Goal: Information Seeking & Learning: Learn about a topic

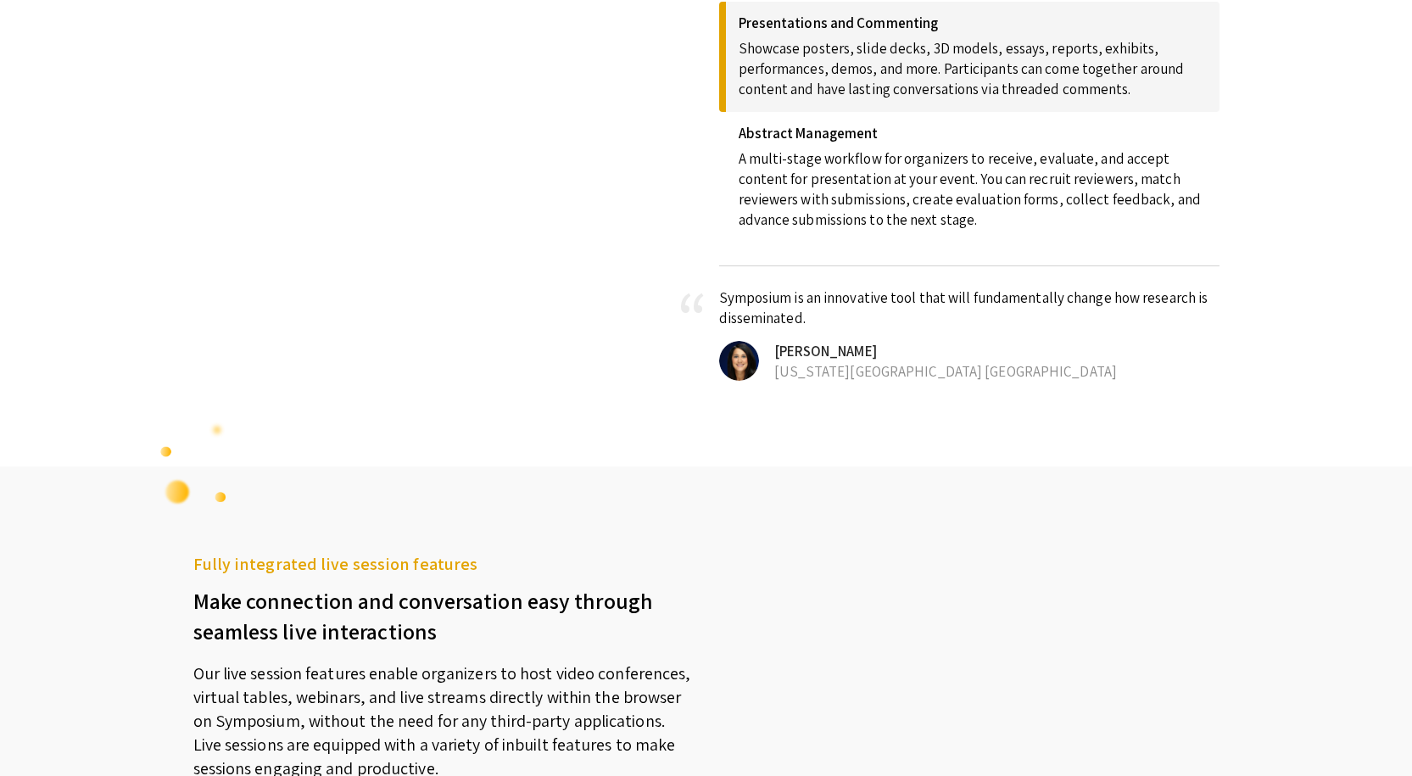
scroll to position [1442, 0]
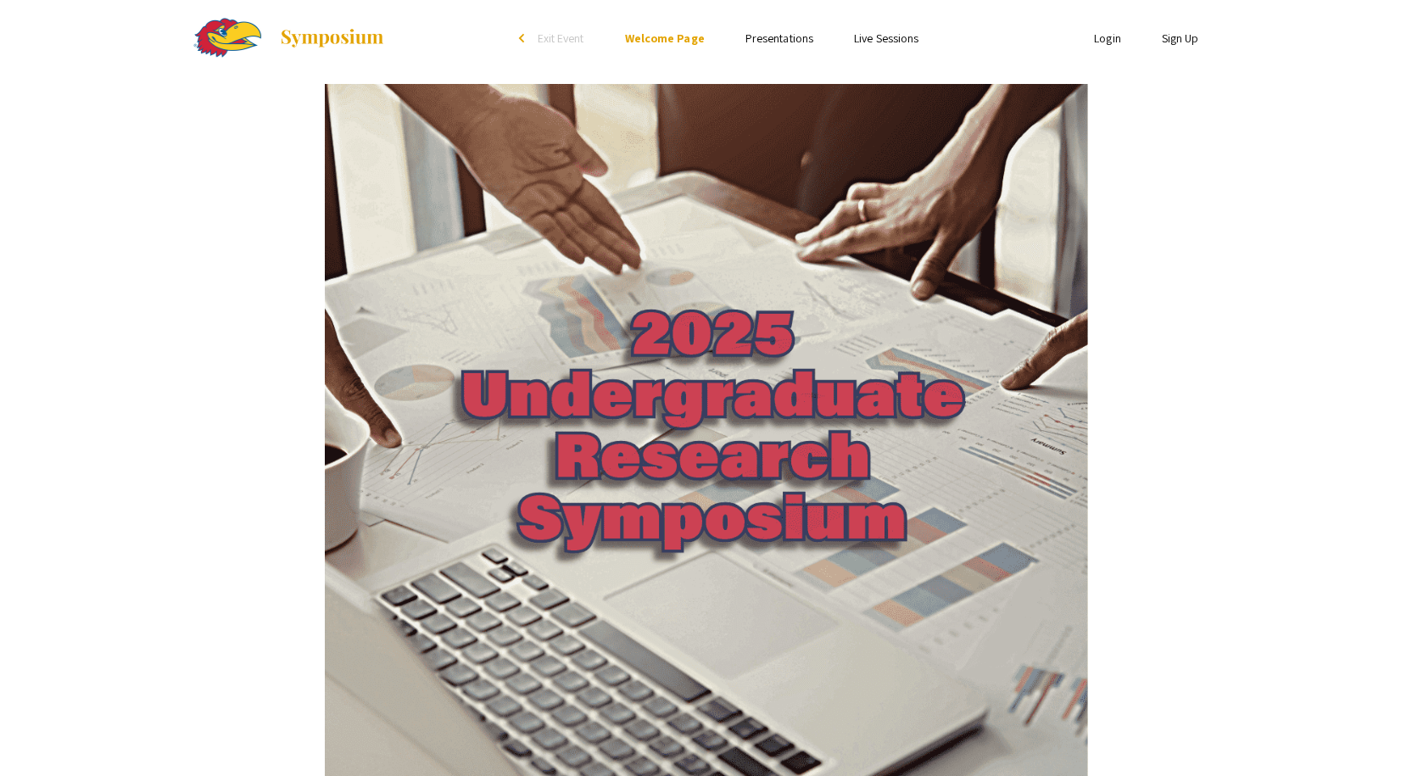
click at [776, 41] on link "Presentations" at bounding box center [779, 38] width 68 height 15
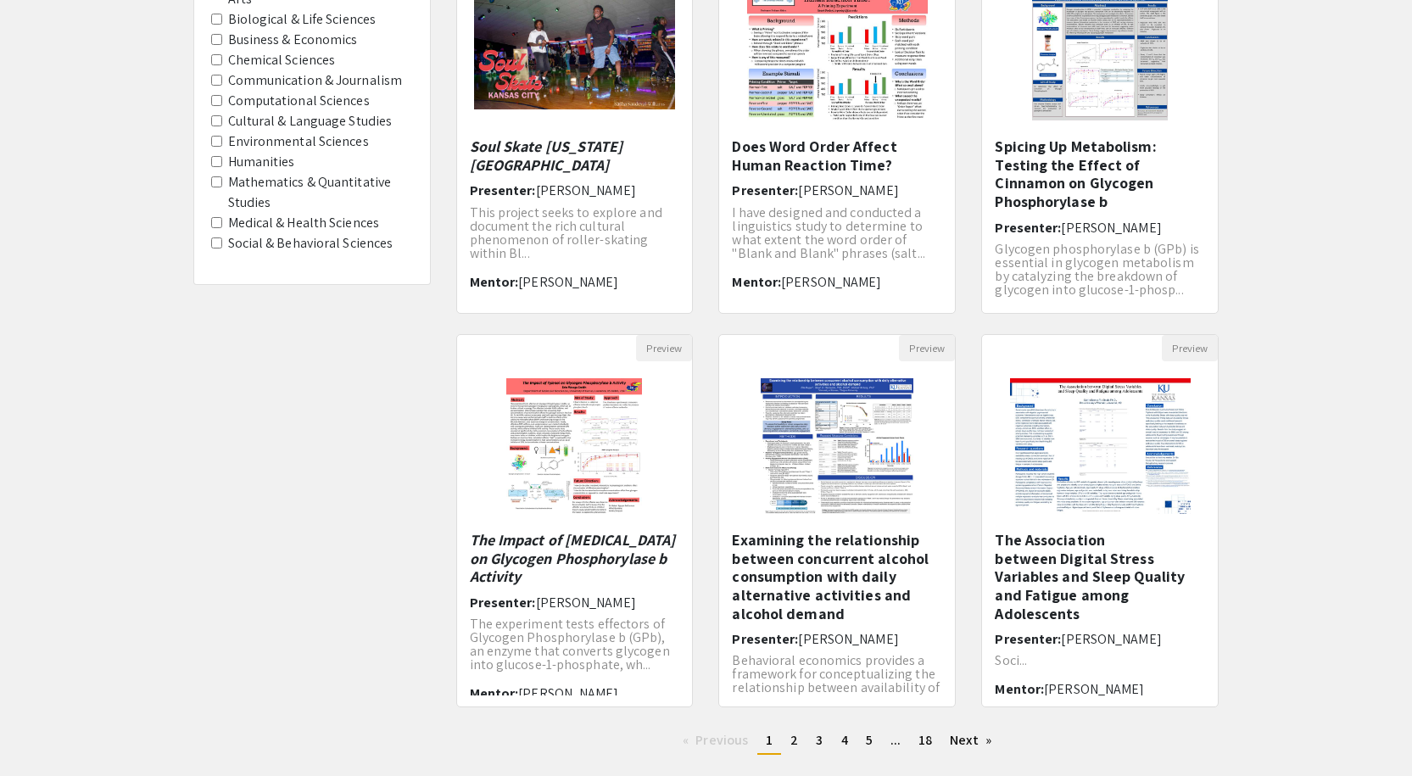
scroll to position [94, 0]
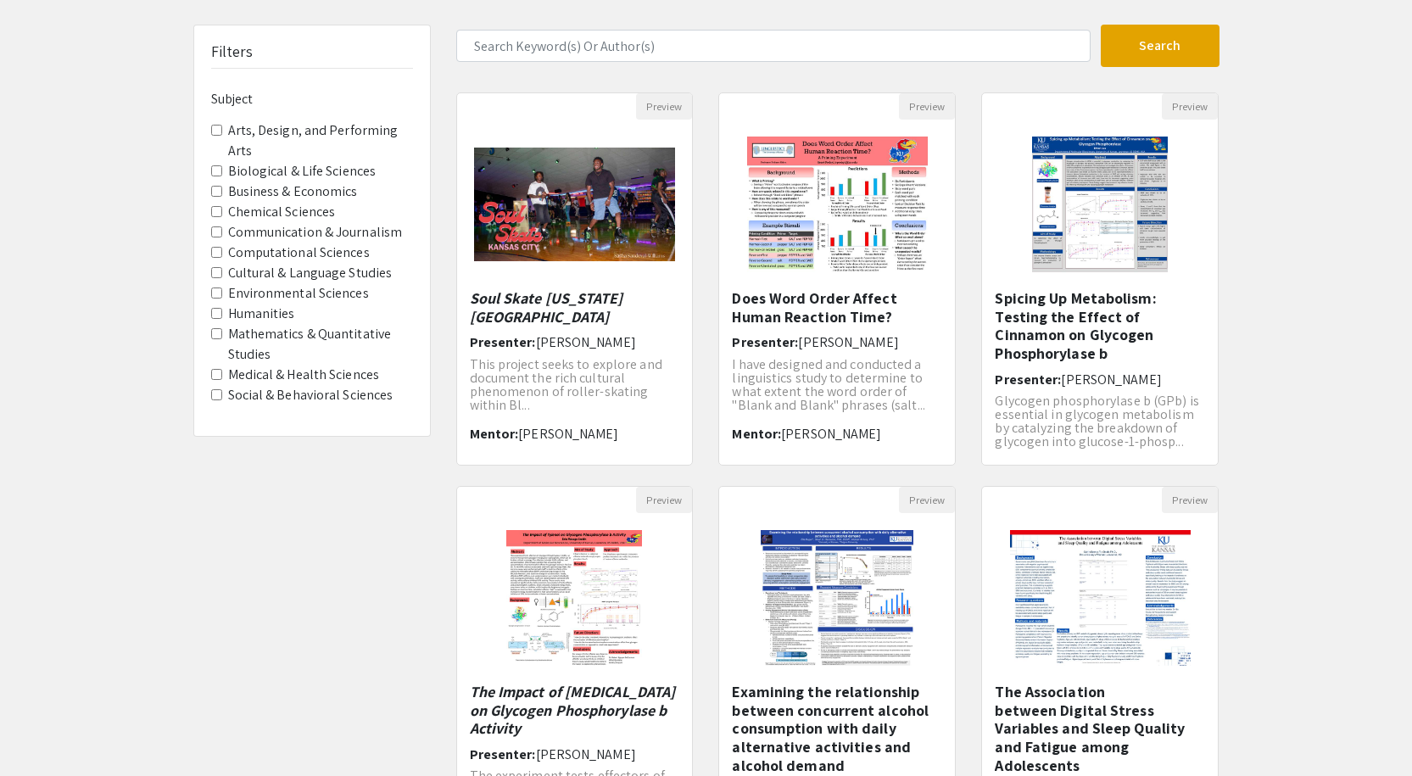
click at [214, 287] on Sciences "Environmental Sciences" at bounding box center [216, 292] width 11 height 11
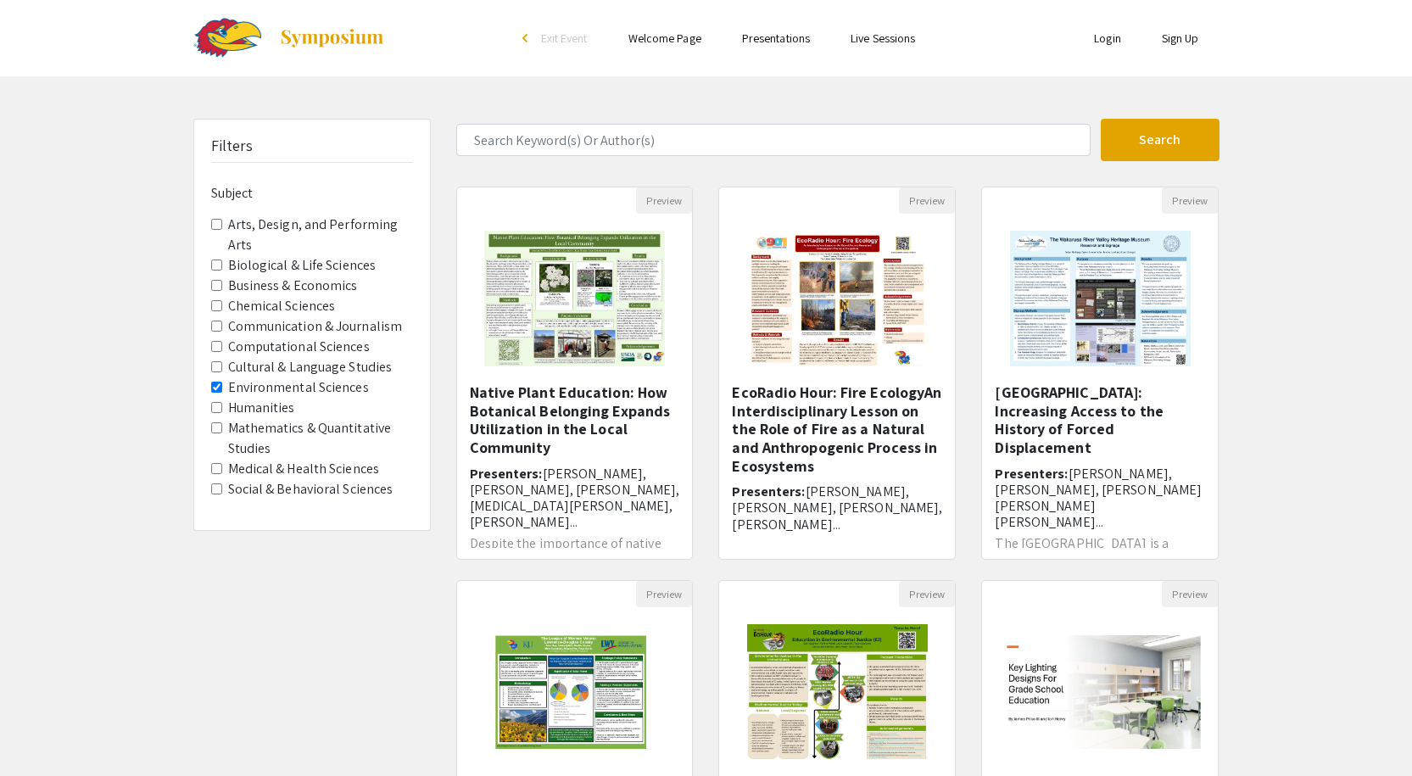
click at [581, 416] on h5 "Native Plant Education: How Botanical Belonging Expands Utilization in the Loca…" at bounding box center [575, 419] width 210 height 73
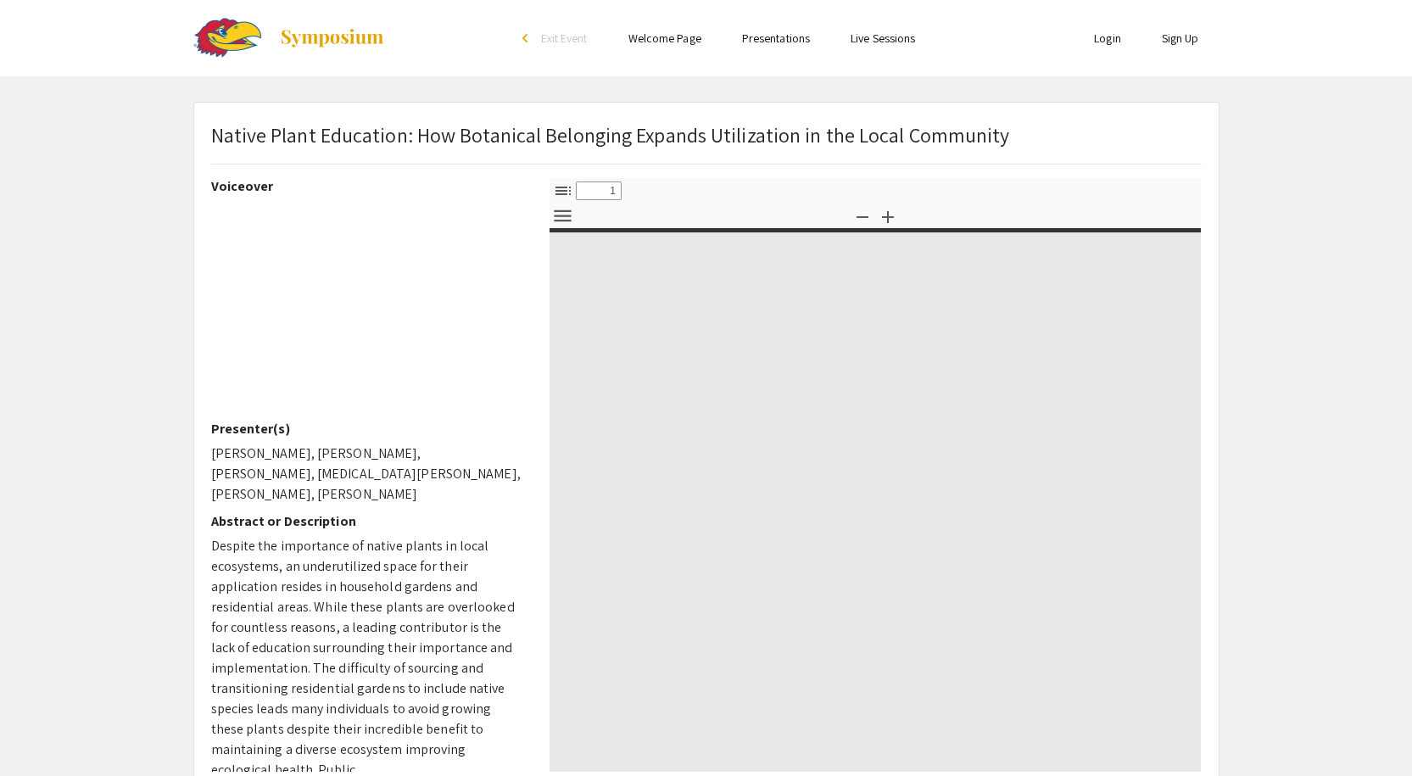
select select "custom"
type input "0"
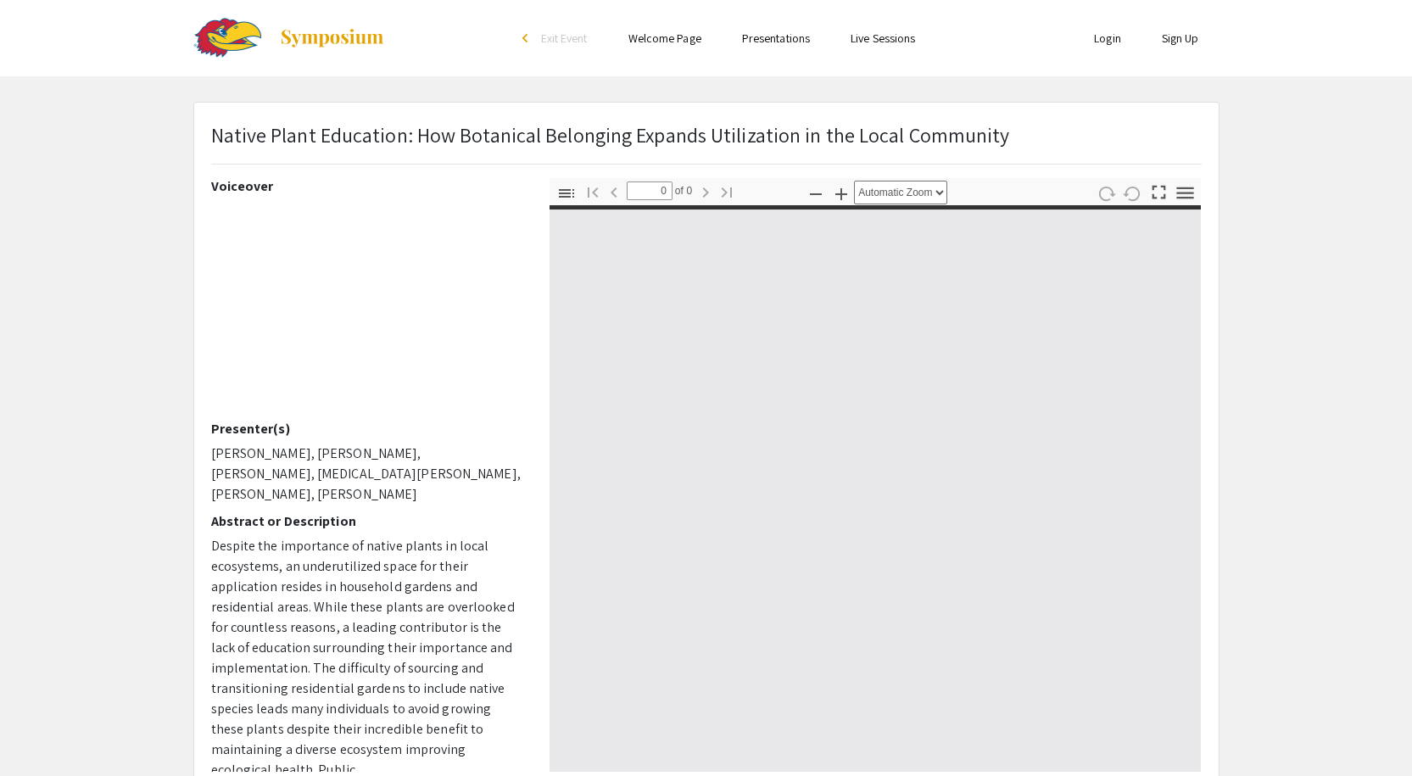
select select "custom"
type input "1"
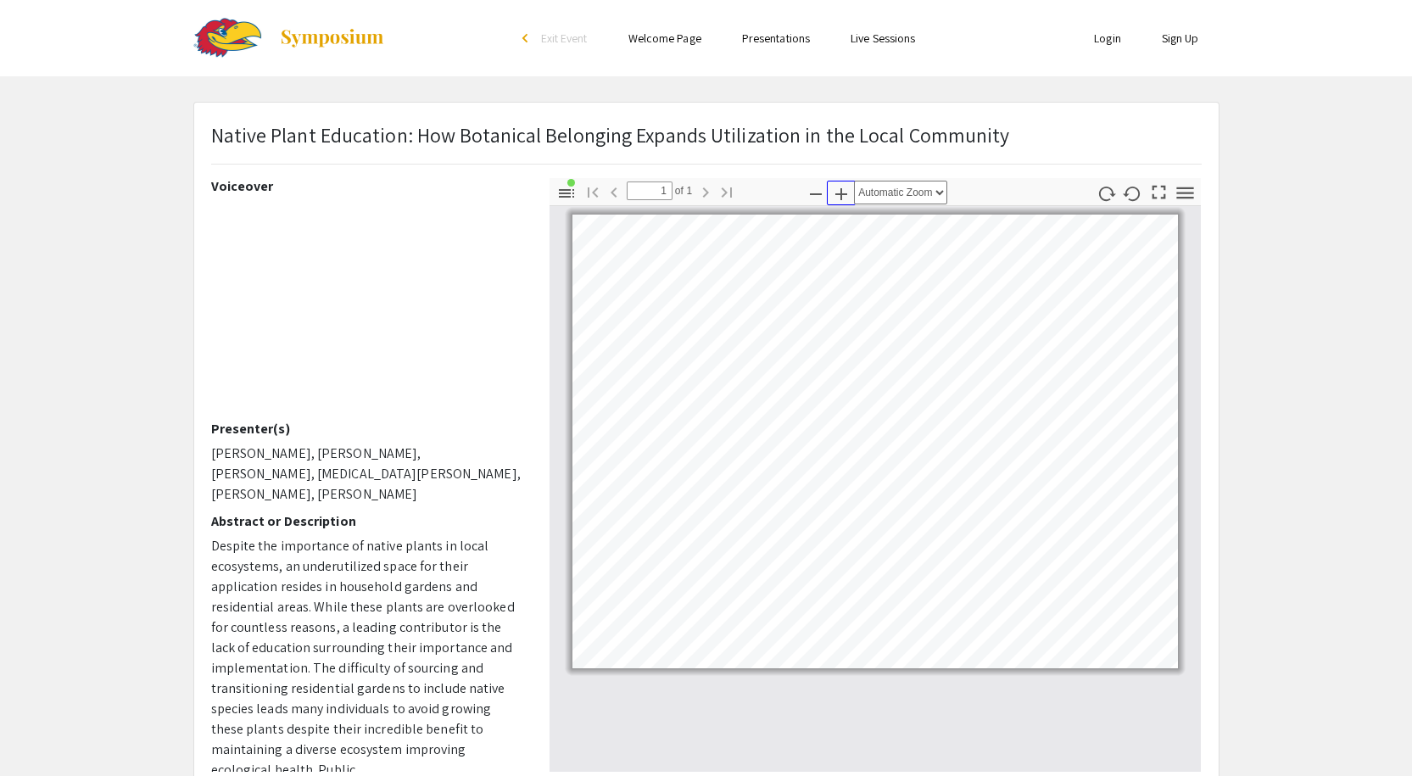
click at [840, 193] on icon "button" at bounding box center [841, 194] width 12 height 12
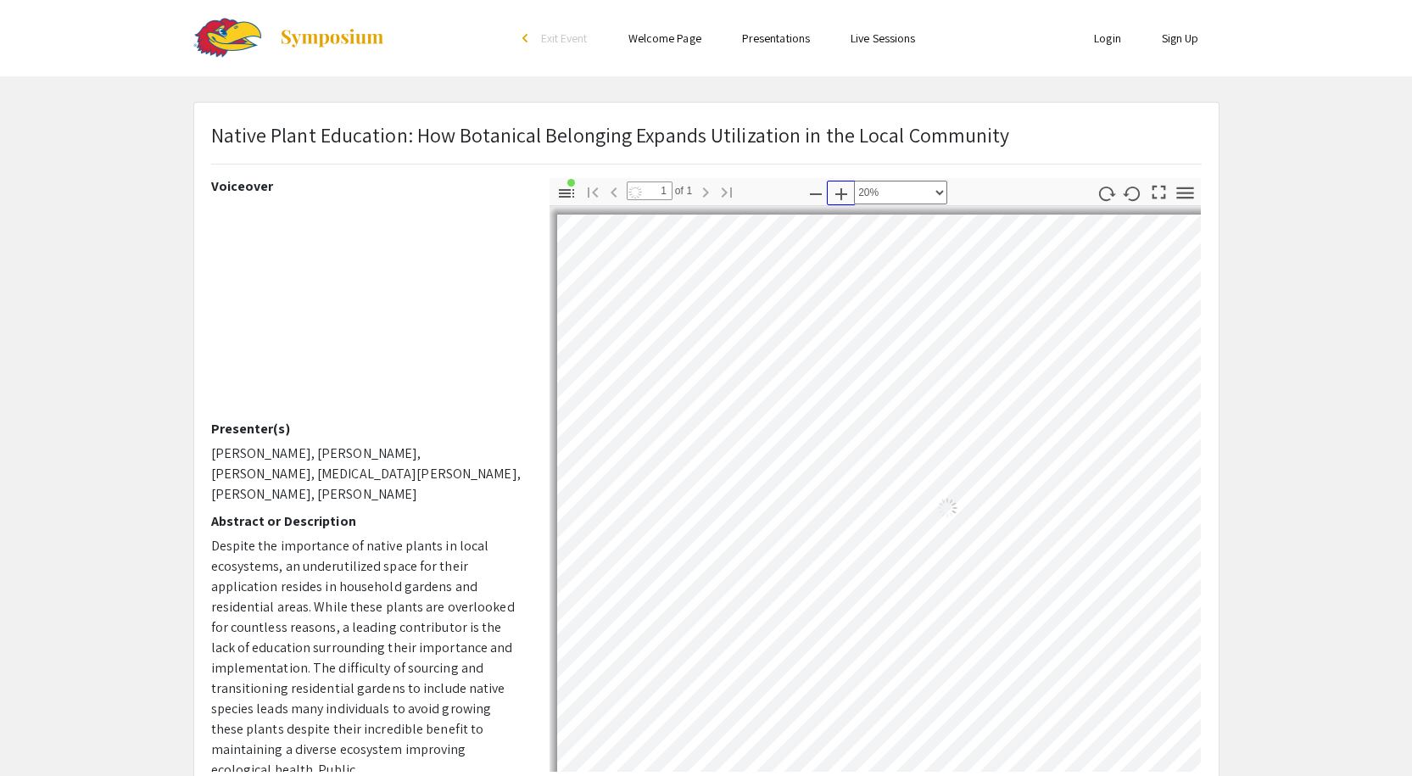
click at [840, 193] on icon "button" at bounding box center [841, 194] width 12 height 12
select select "custom"
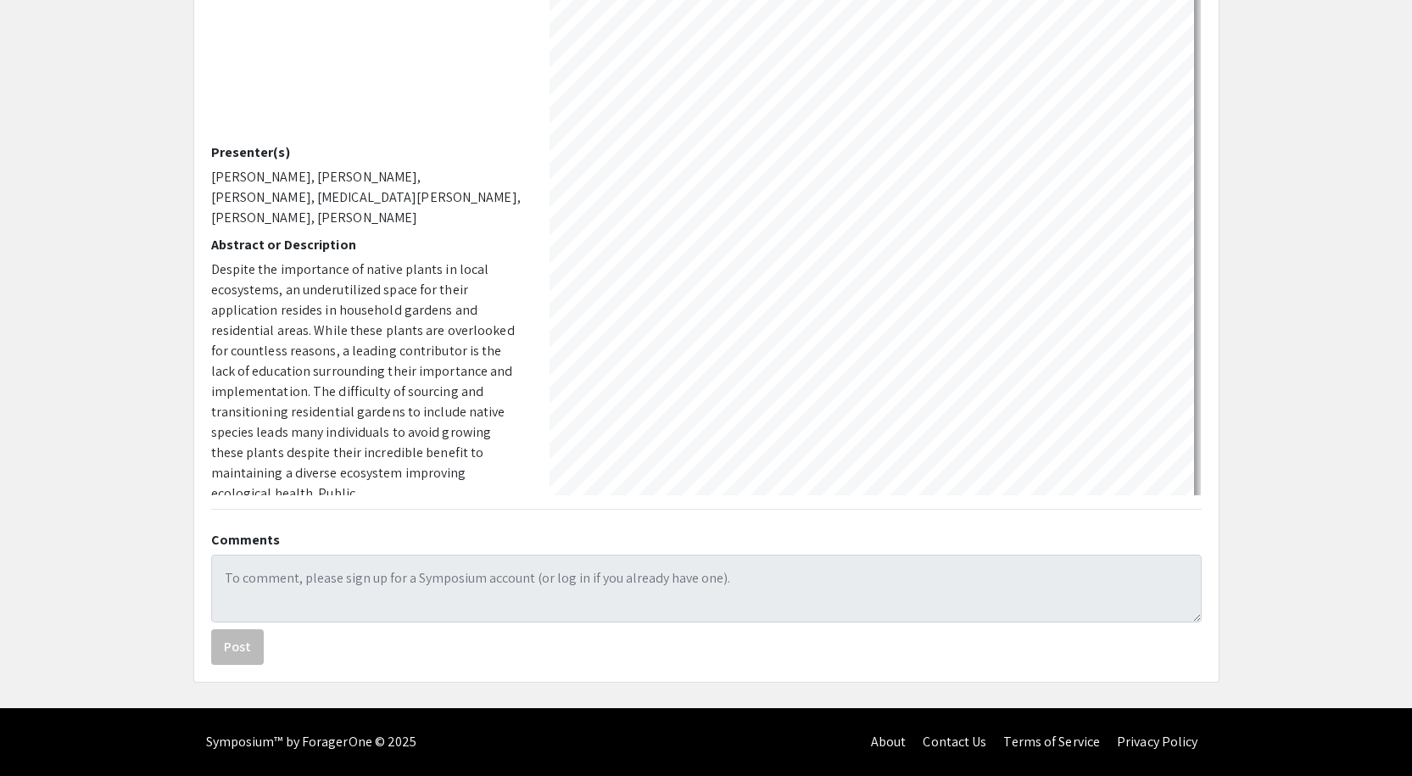
scroll to position [0, 548]
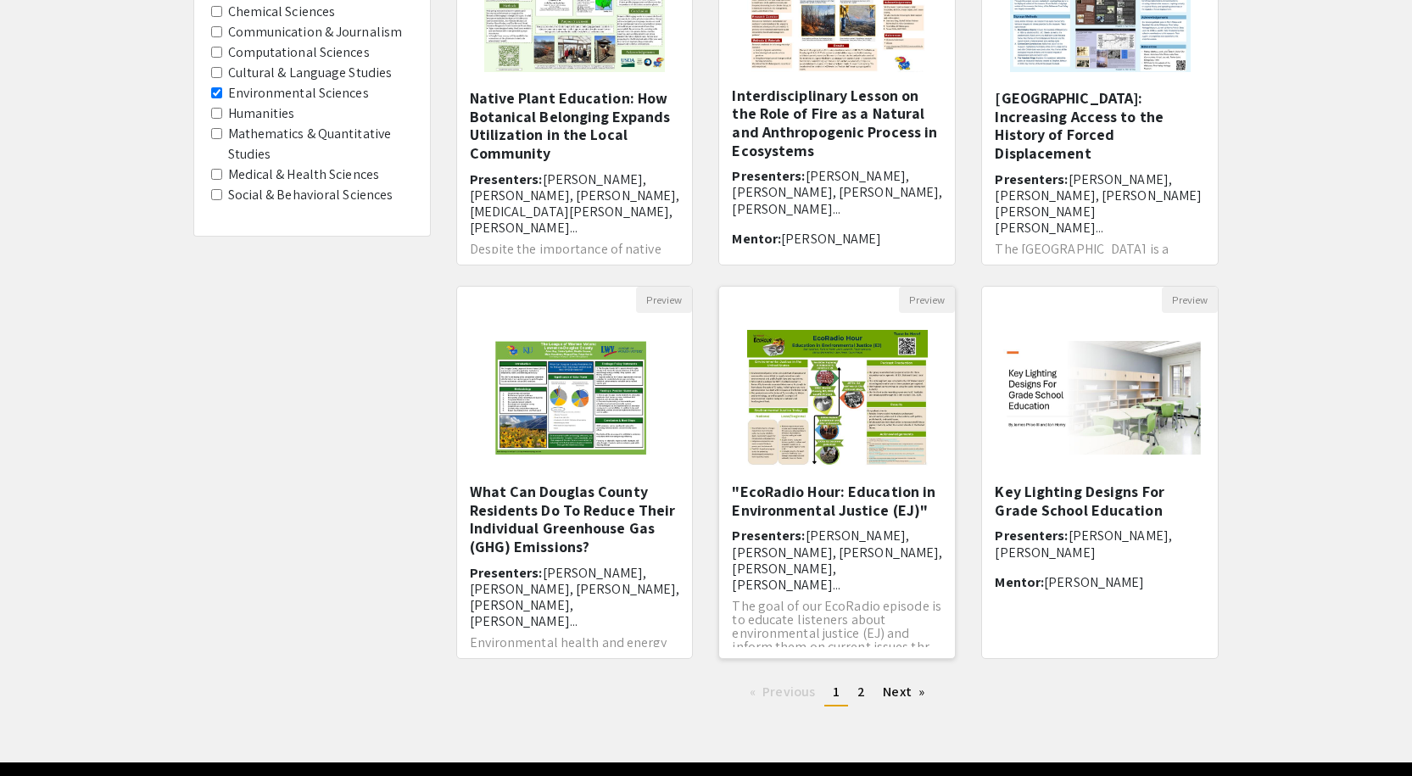
scroll to position [349, 0]
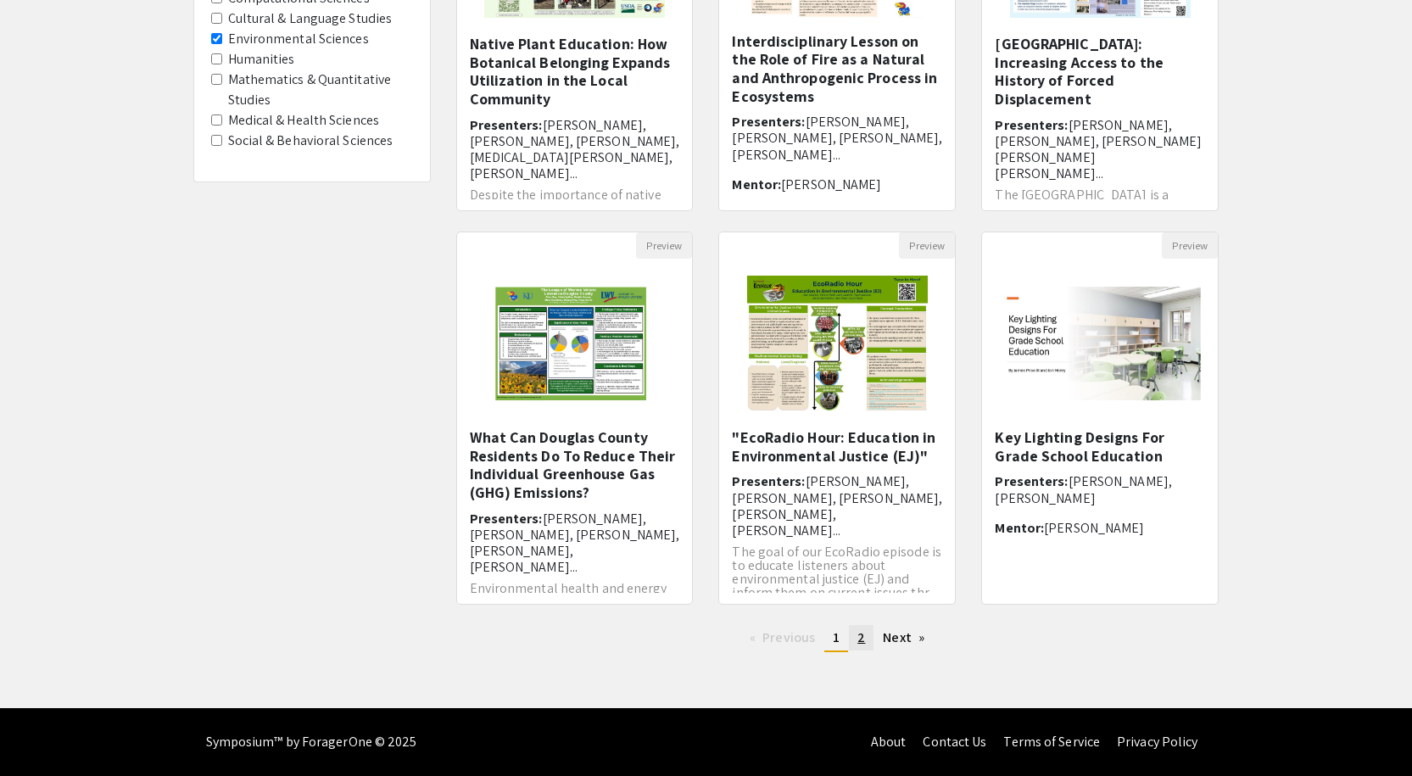
click at [862, 643] on span "2" at bounding box center [861, 637] width 8 height 18
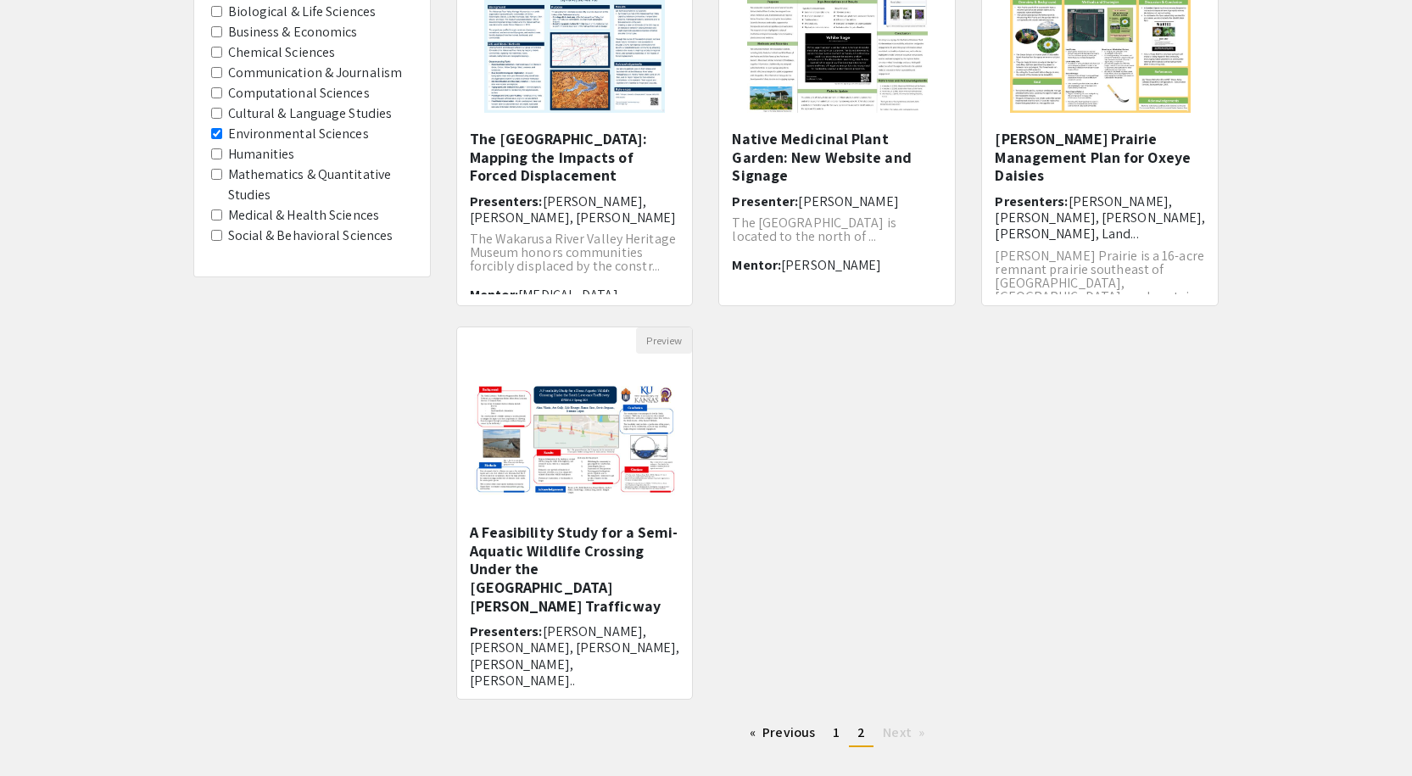
scroll to position [254, 0]
click at [834, 728] on span "1" at bounding box center [836, 732] width 7 height 18
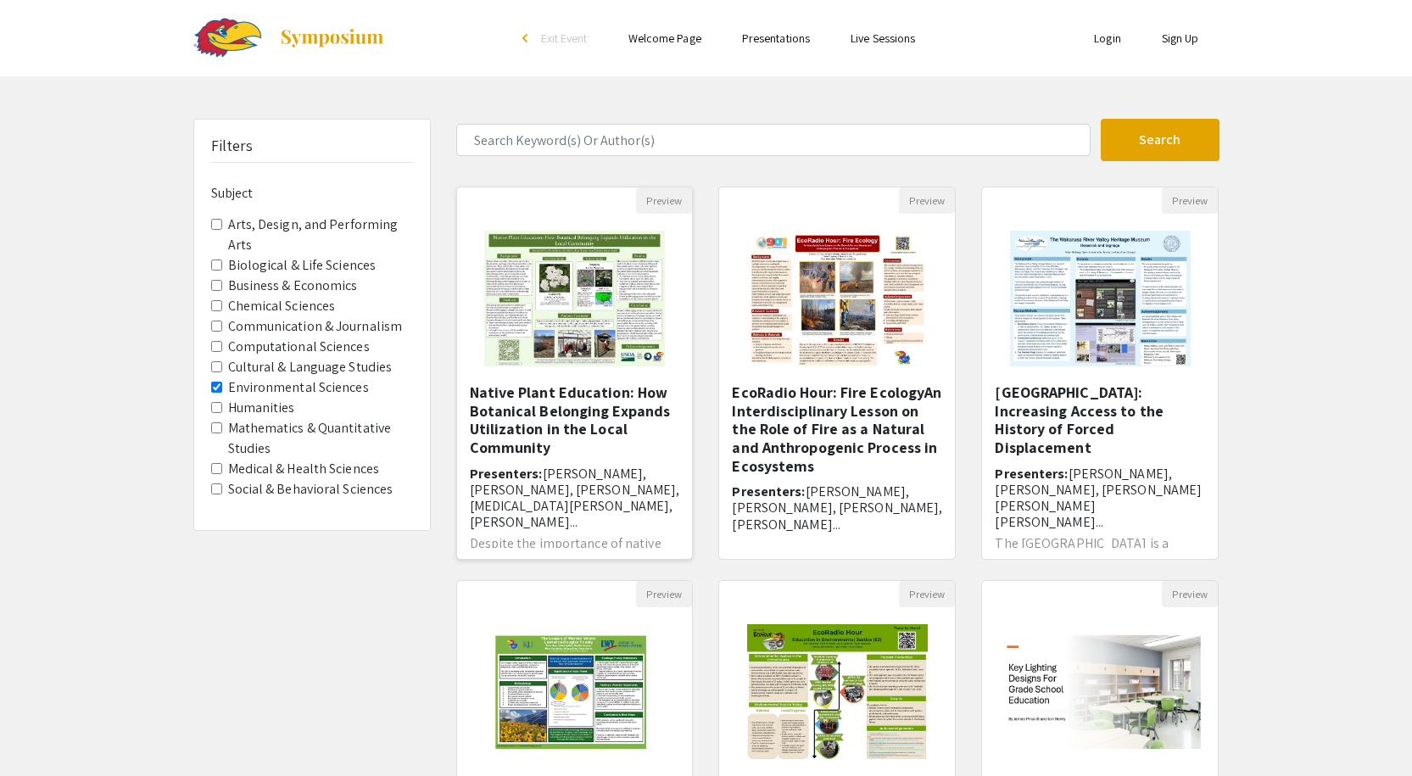
click at [633, 407] on h5 "Native Plant Education: How Botanical Belonging Expands Utilization in the Loca…" at bounding box center [575, 419] width 210 height 73
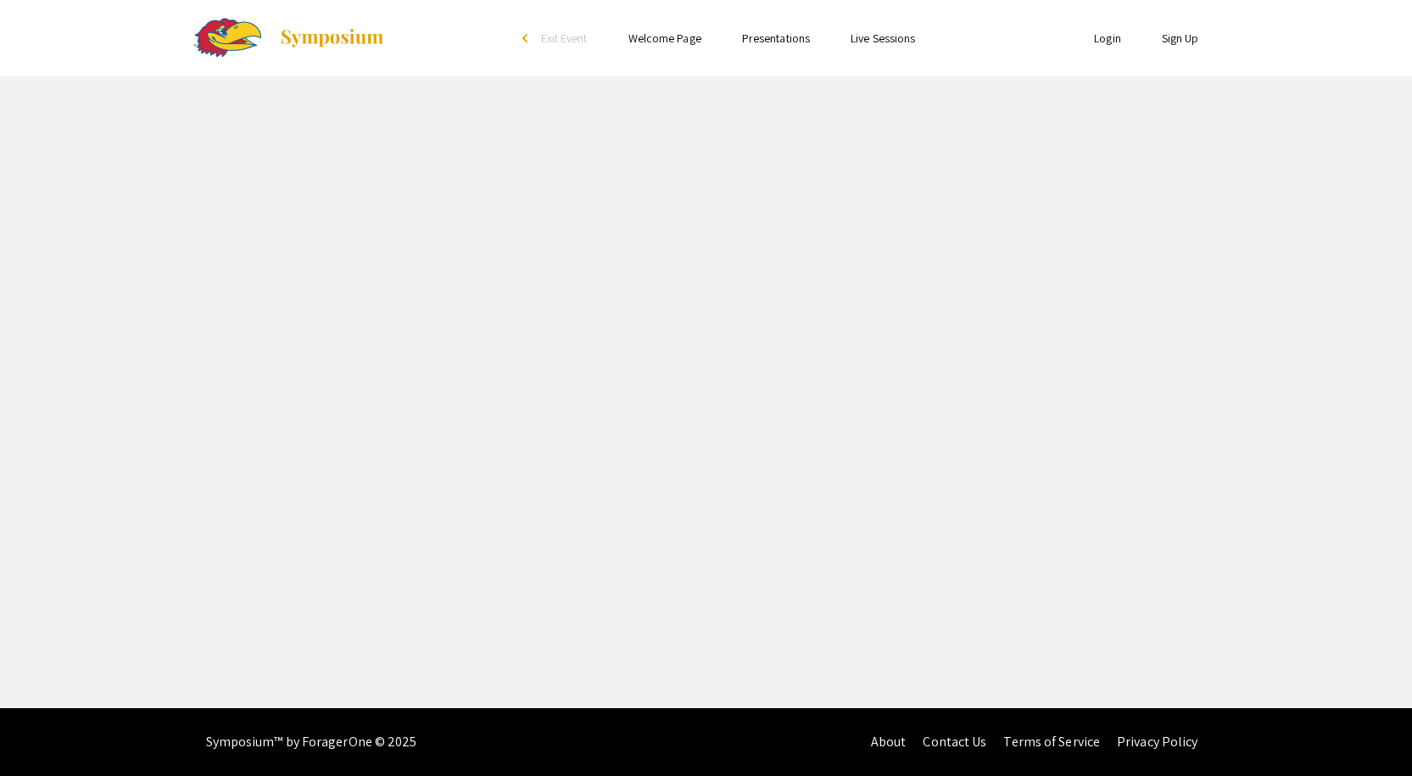
select select "custom"
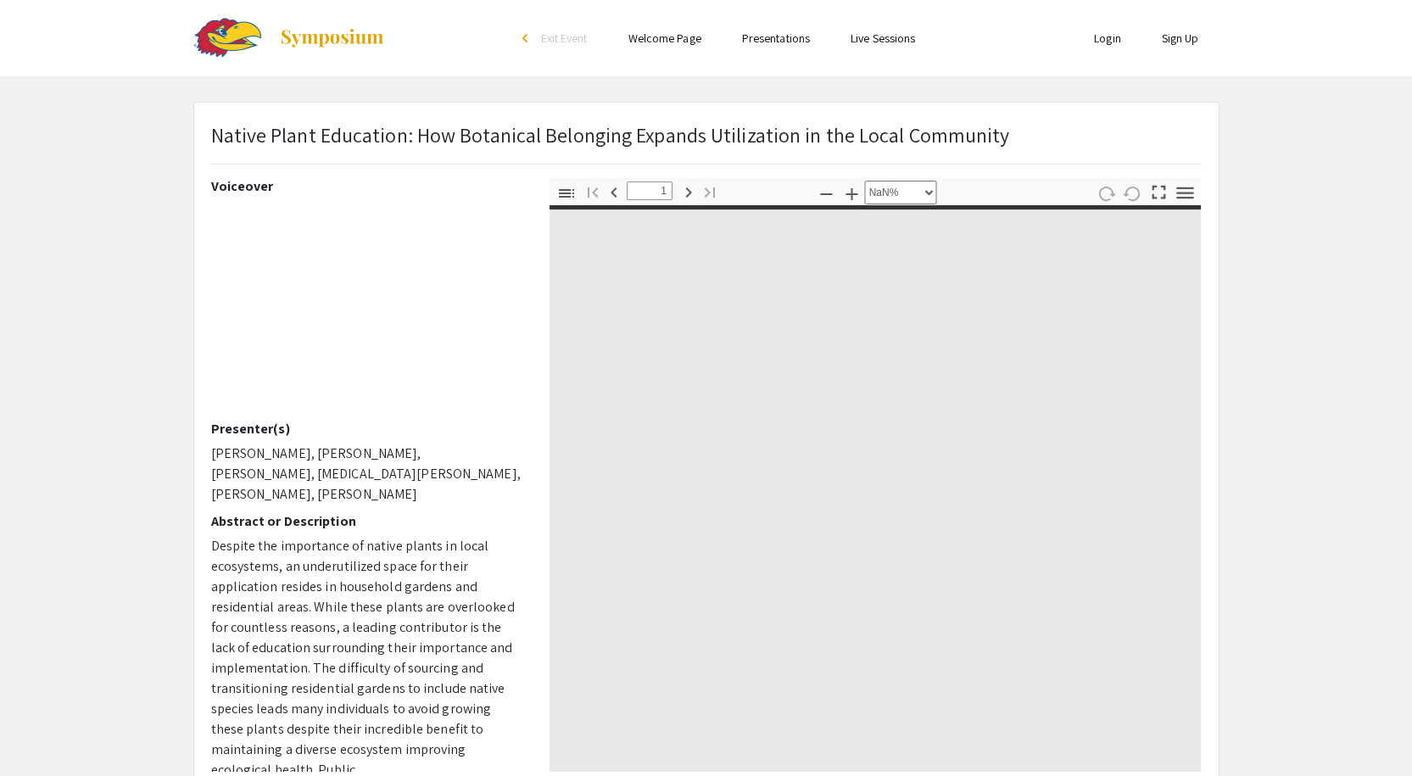
type input "0"
select select "custom"
type input "1"
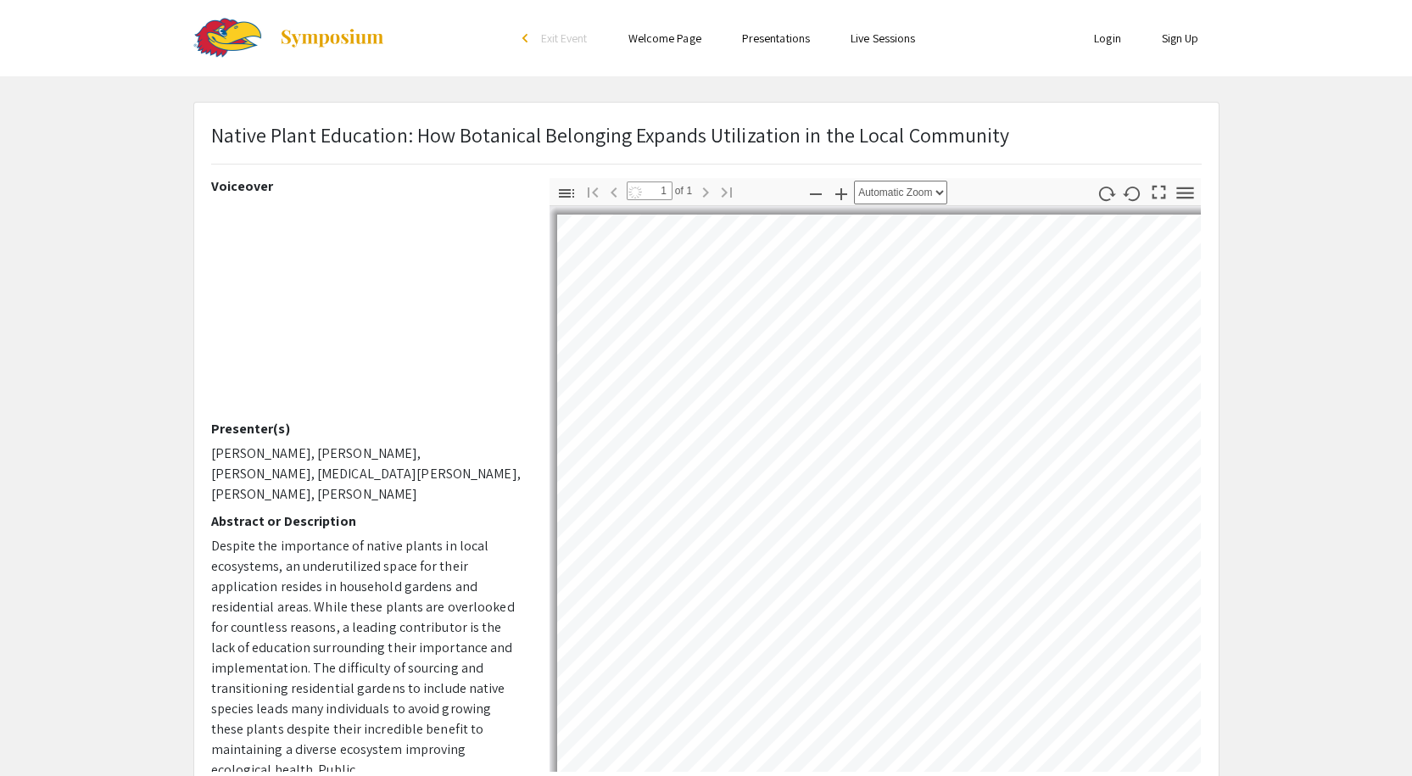
select select "custom"
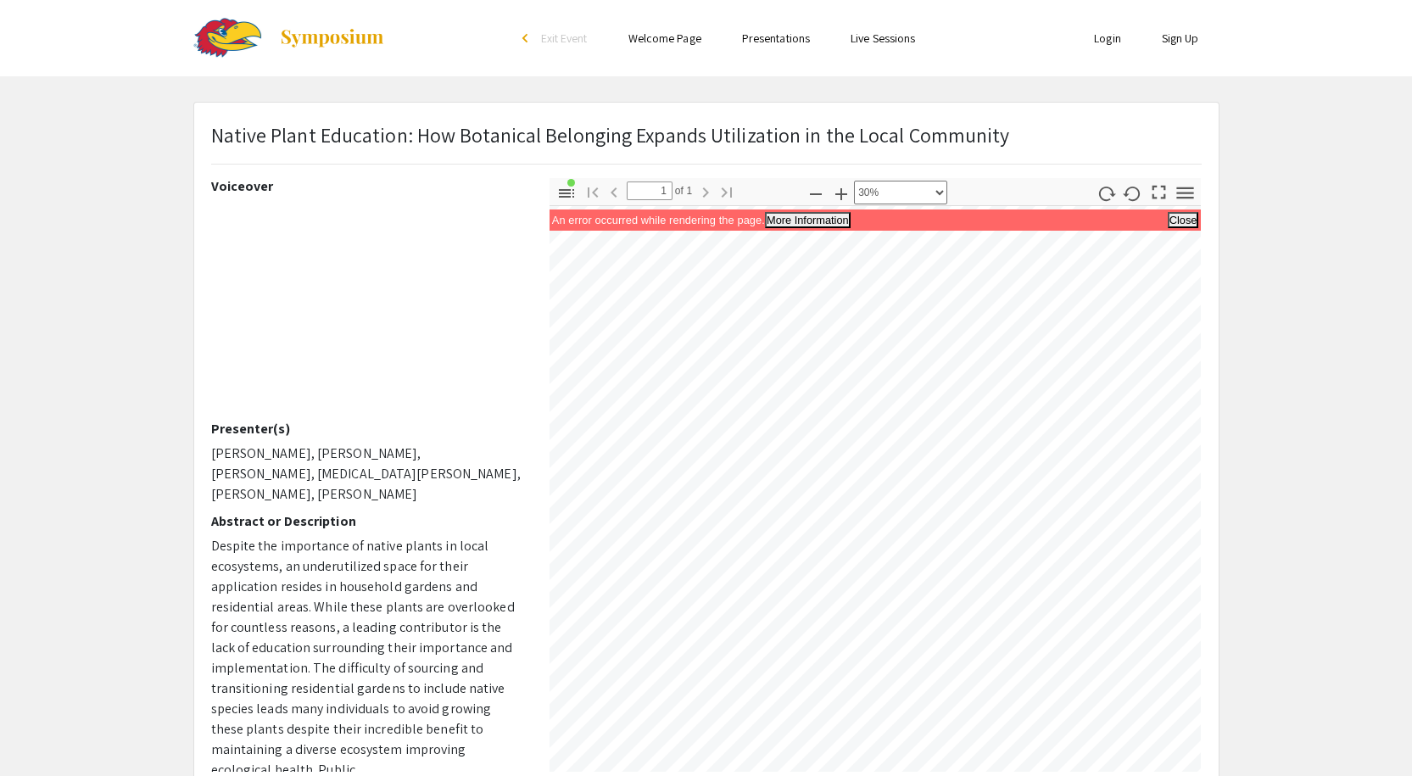
scroll to position [0, 279]
